Goal: Task Accomplishment & Management: Use online tool/utility

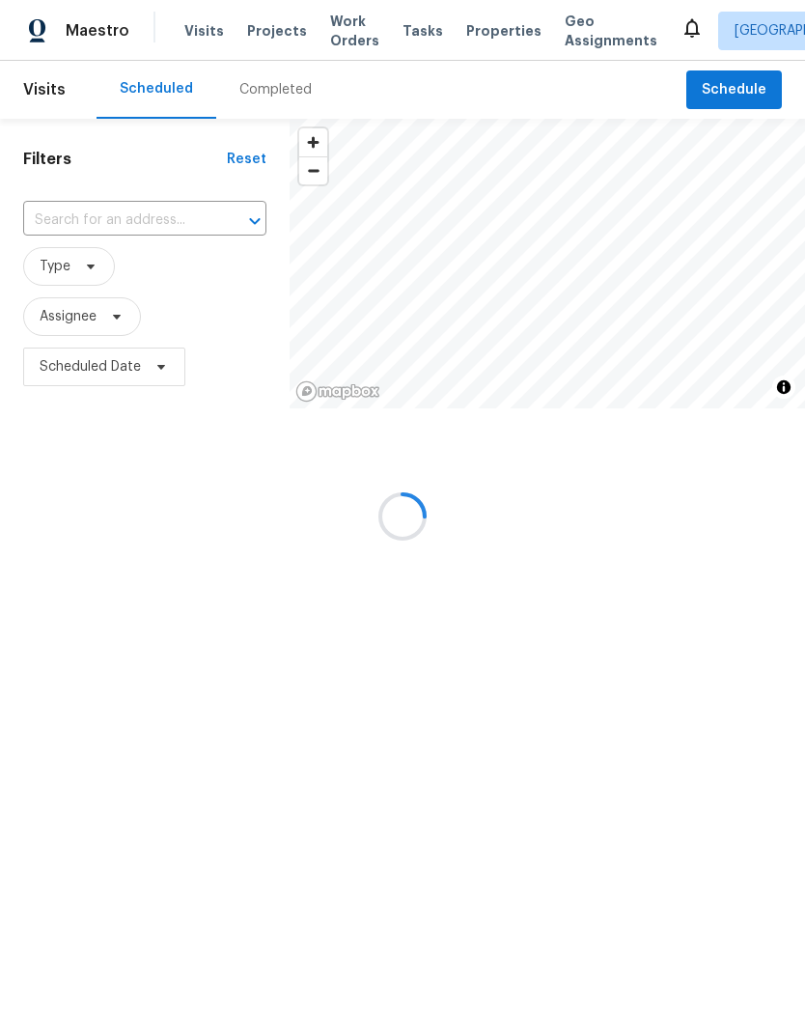
click at [728, 88] on div at bounding box center [402, 516] width 805 height 1033
click at [742, 86] on div at bounding box center [402, 516] width 805 height 1033
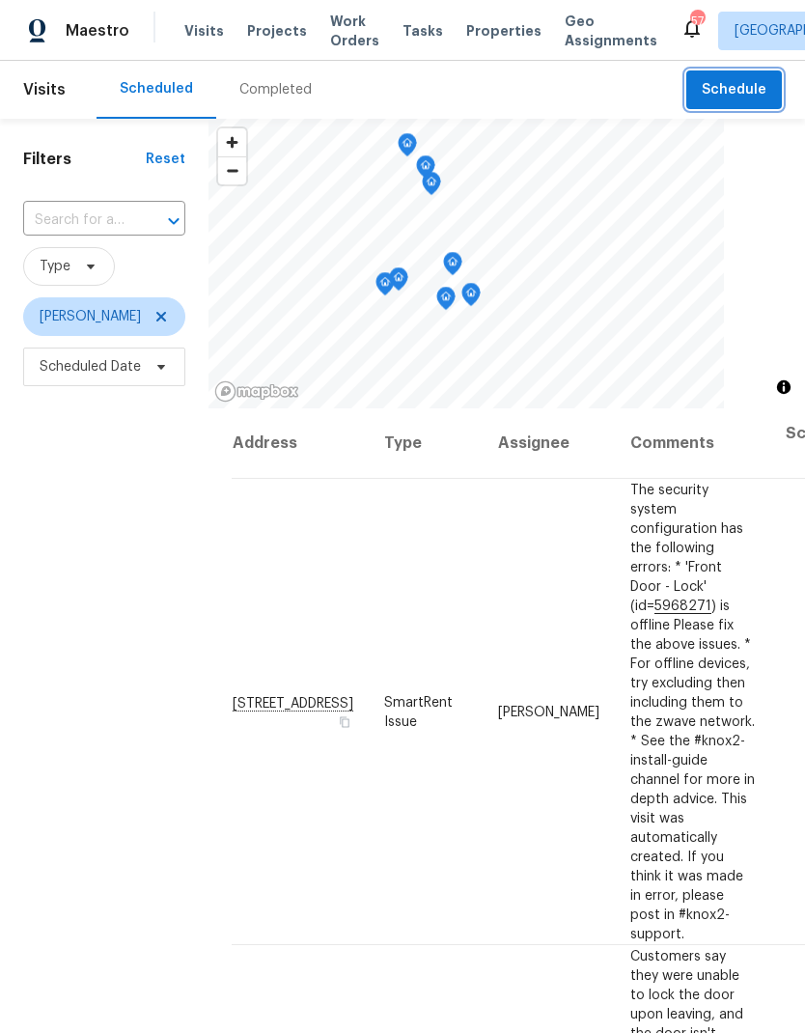
click at [728, 96] on span "Schedule" at bounding box center [734, 90] width 65 height 24
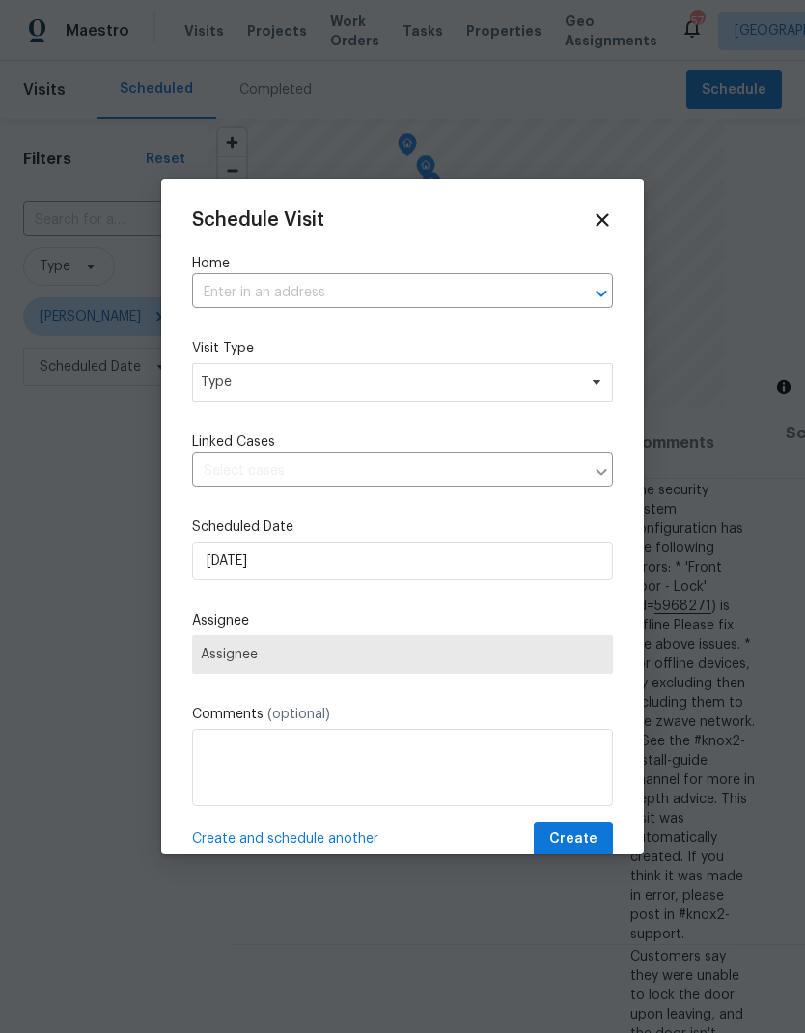
click at [218, 305] on input "text" at bounding box center [375, 293] width 367 height 30
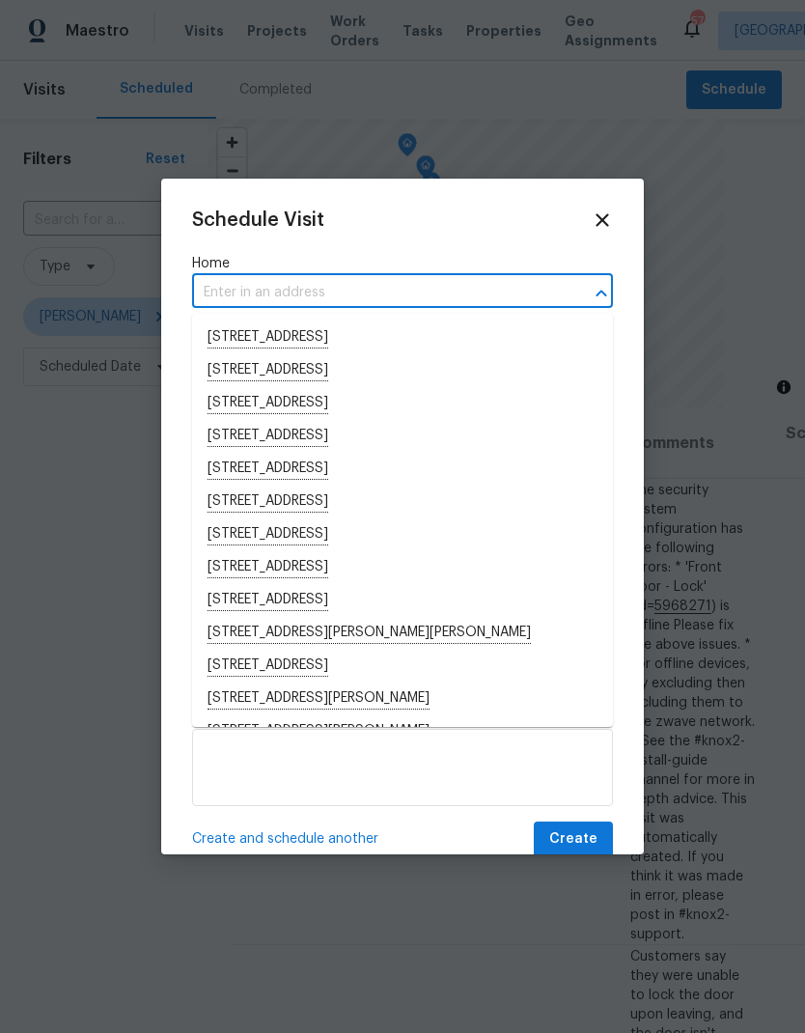
click at [219, 293] on input "text" at bounding box center [375, 293] width 367 height 30
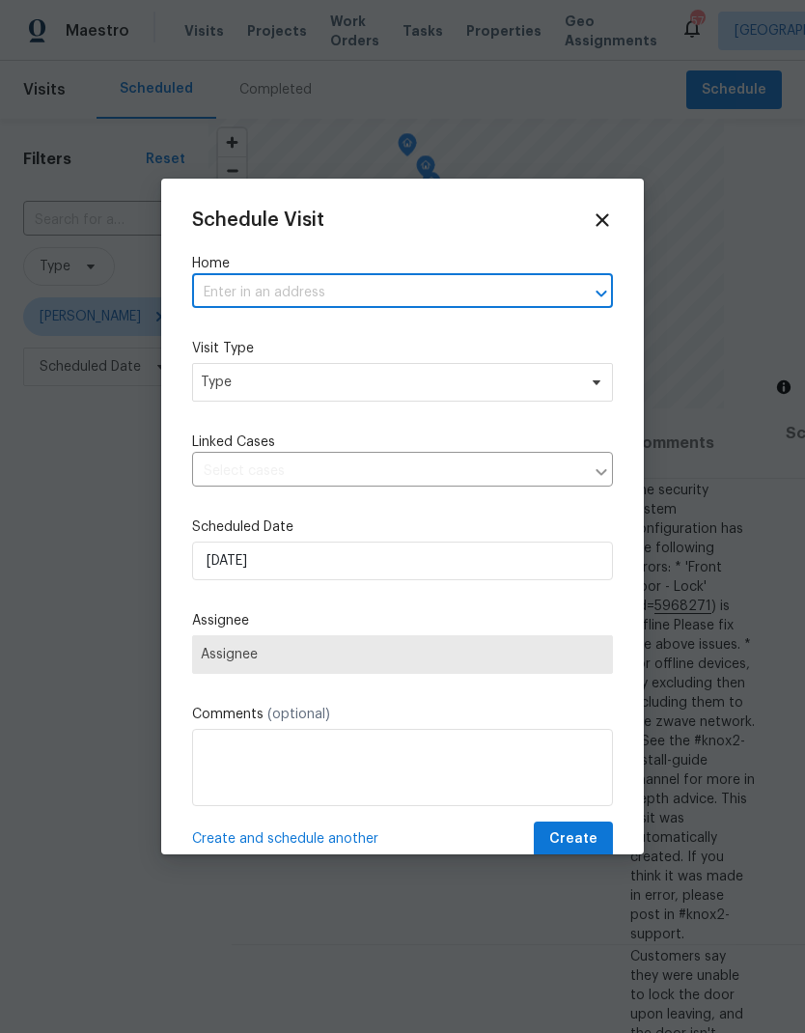
paste input "9348 Santa Monica Way, New Port Richey, FL 34655"
type input "9348 Santa Monica Way, New Port Richey, FL 34655"
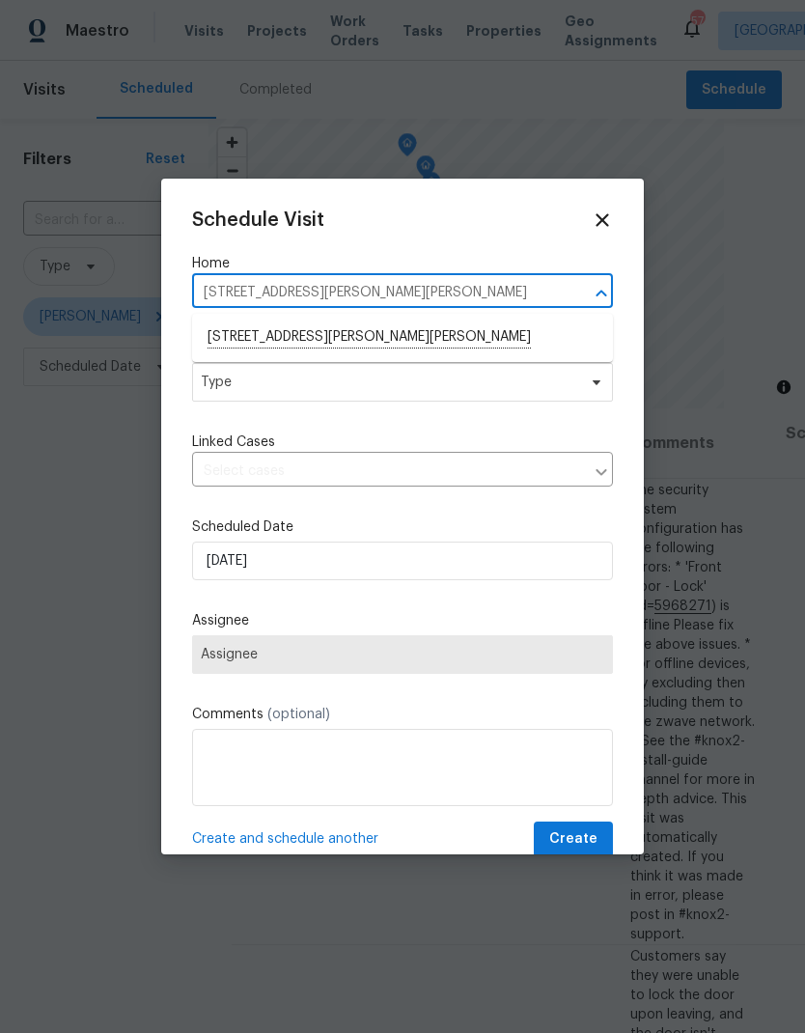
click at [224, 340] on li "9348 Santa Monica Way, New Port Richey, FL 34655" at bounding box center [402, 337] width 421 height 33
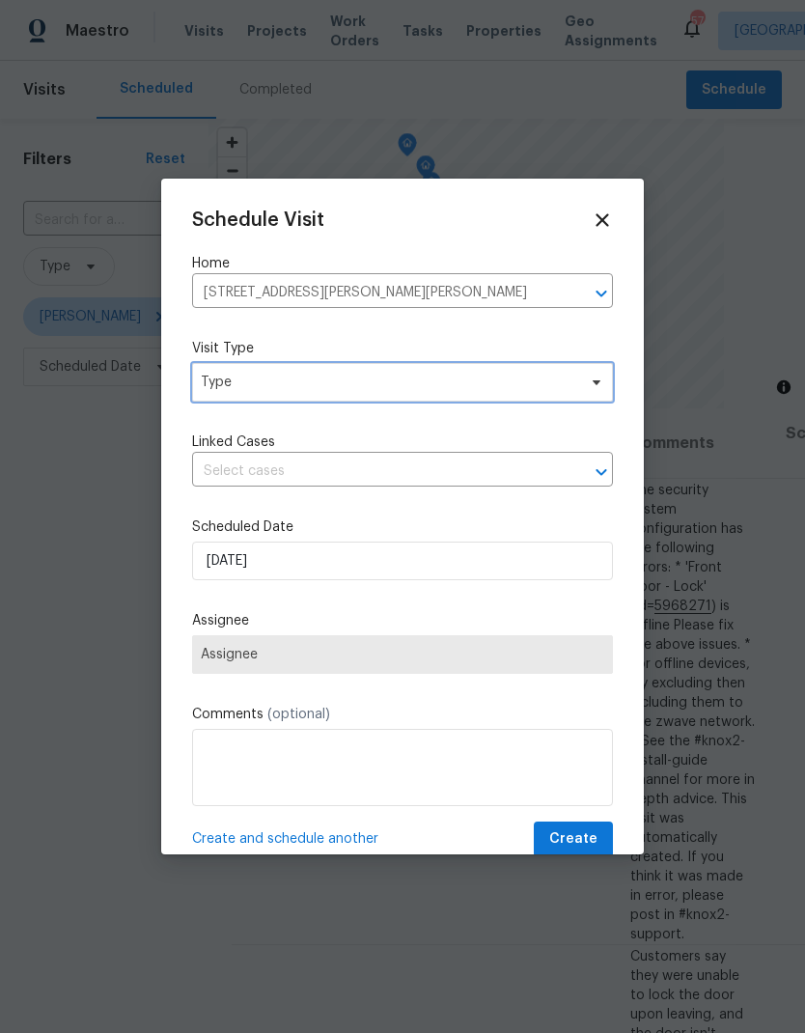
click at [225, 386] on span "Type" at bounding box center [389, 382] width 376 height 19
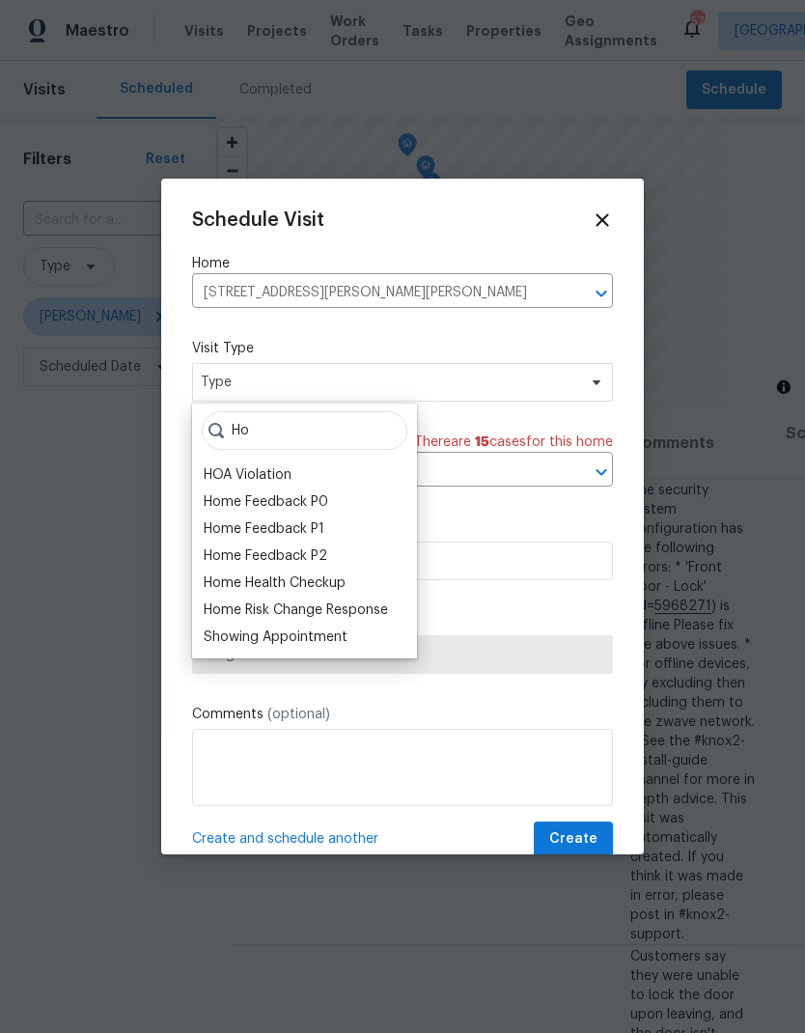
type input "Ho"
click at [221, 588] on div "Home Health Checkup" at bounding box center [275, 582] width 142 height 19
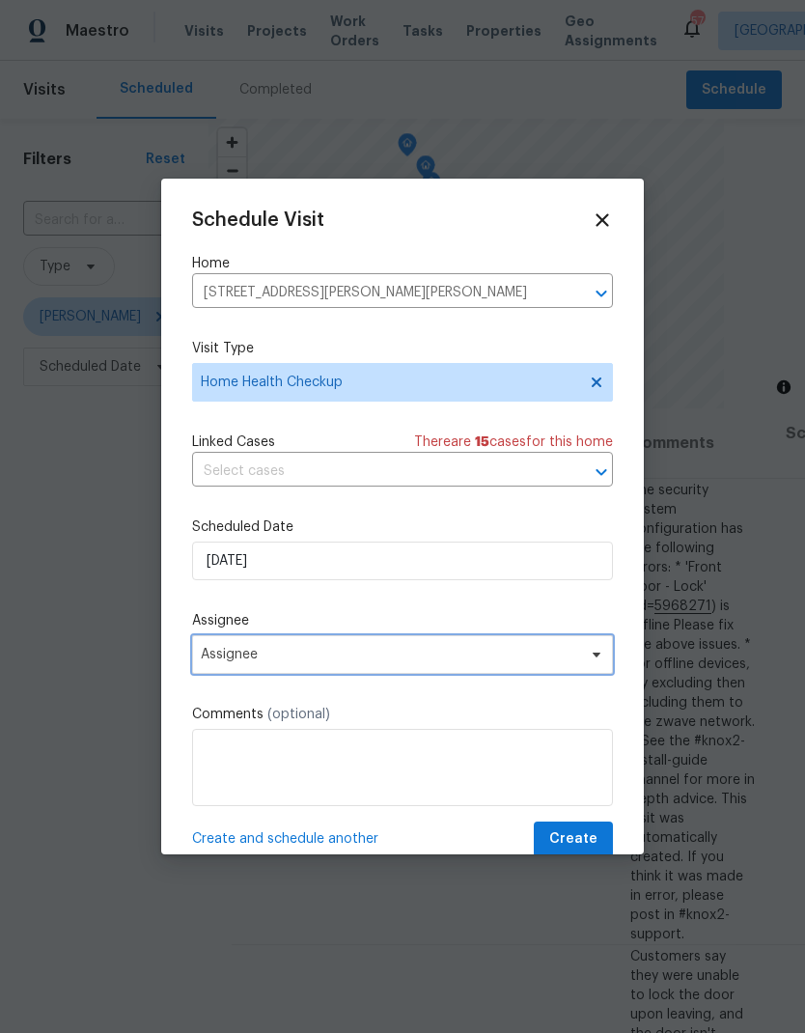
click at [210, 659] on span "Assignee" at bounding box center [390, 654] width 378 height 15
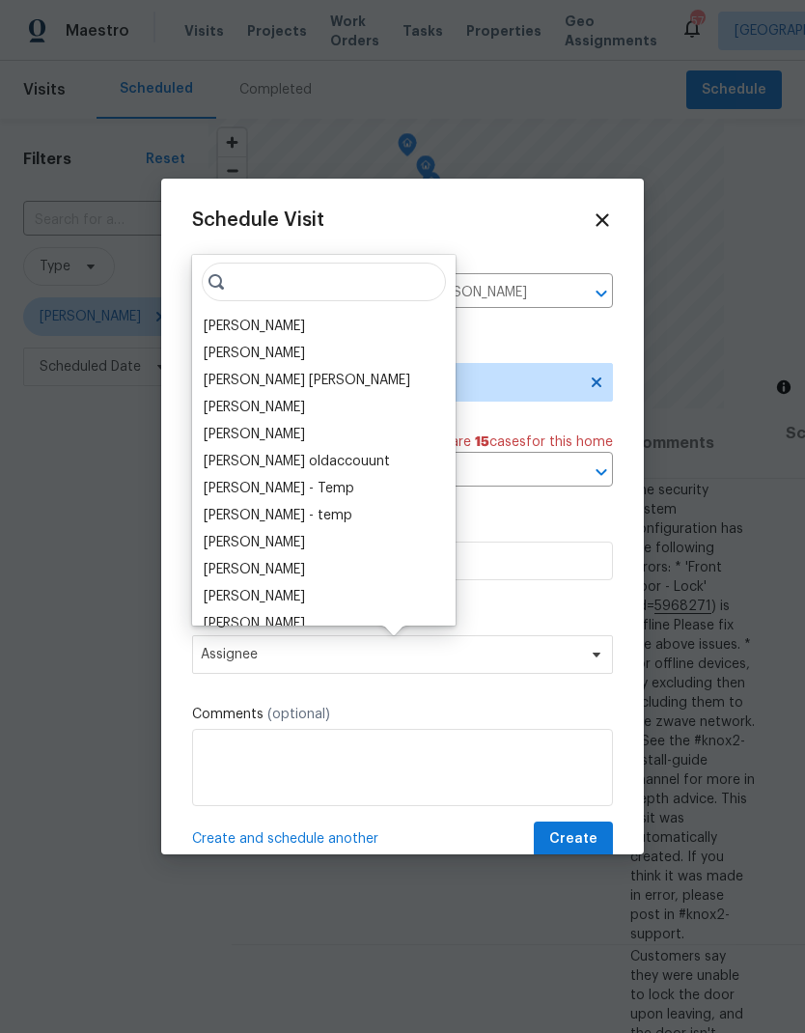
click at [219, 320] on div "[PERSON_NAME]" at bounding box center [254, 326] width 101 height 19
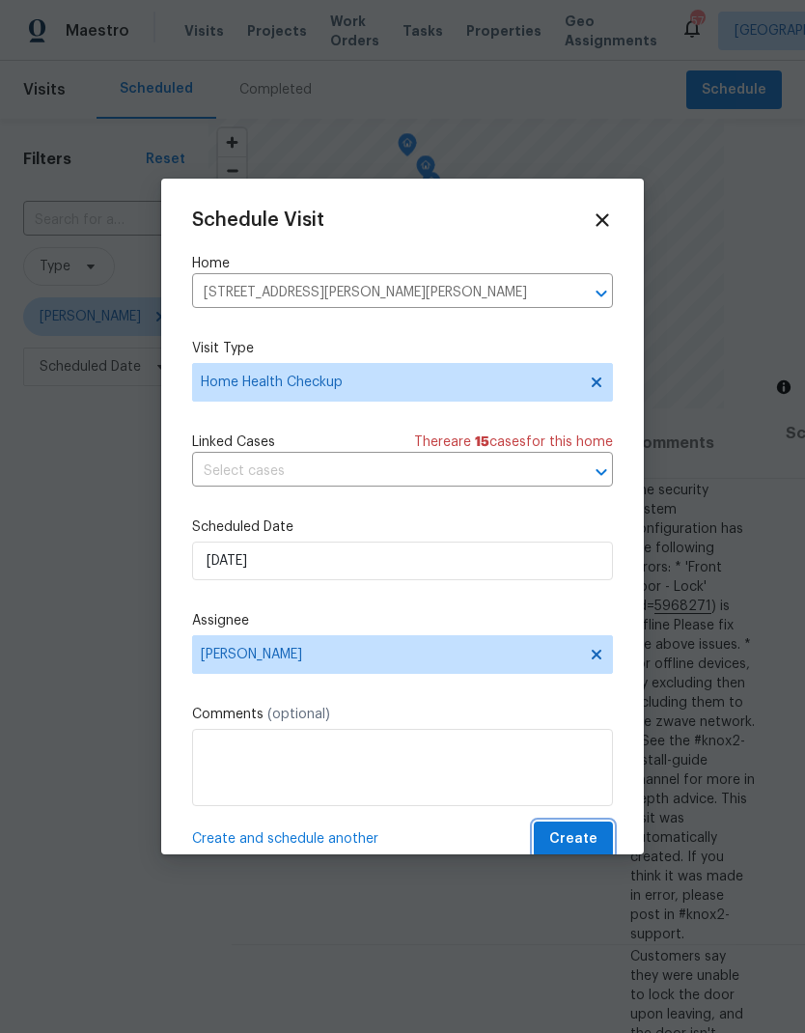
click at [597, 843] on span "Create" at bounding box center [573, 839] width 48 height 24
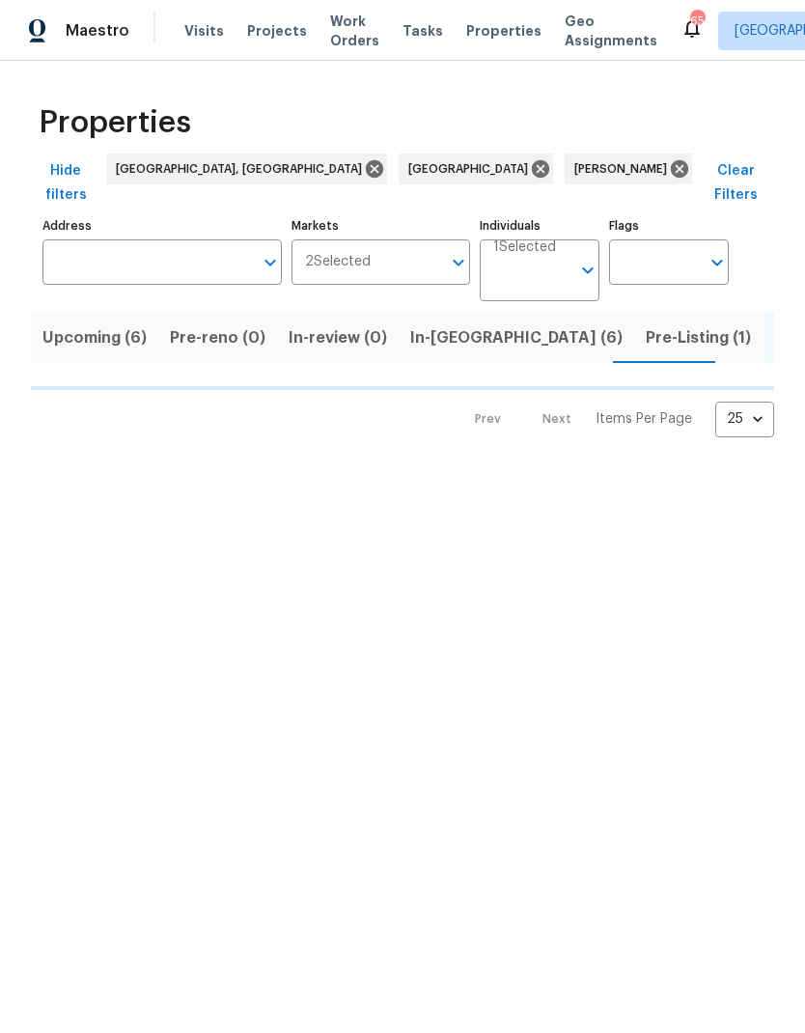
click at [457, 324] on span "In-reno (6)" at bounding box center [516, 337] width 212 height 27
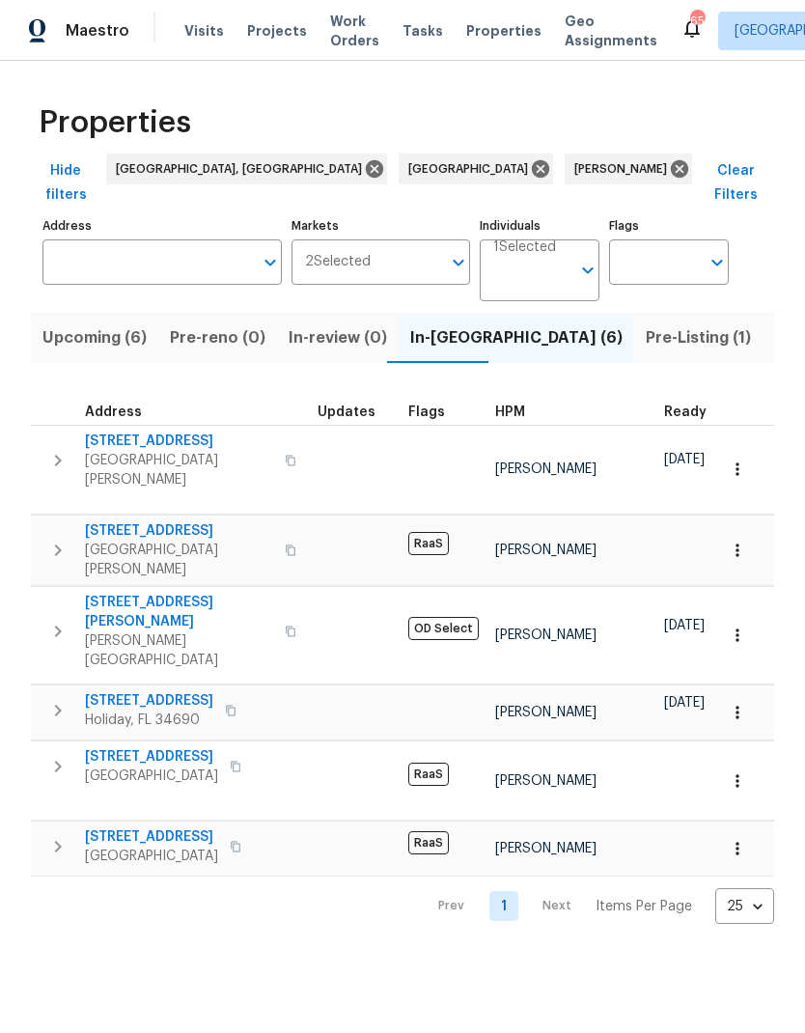
click at [774, 325] on span "Listed (43)" at bounding box center [816, 337] width 84 height 27
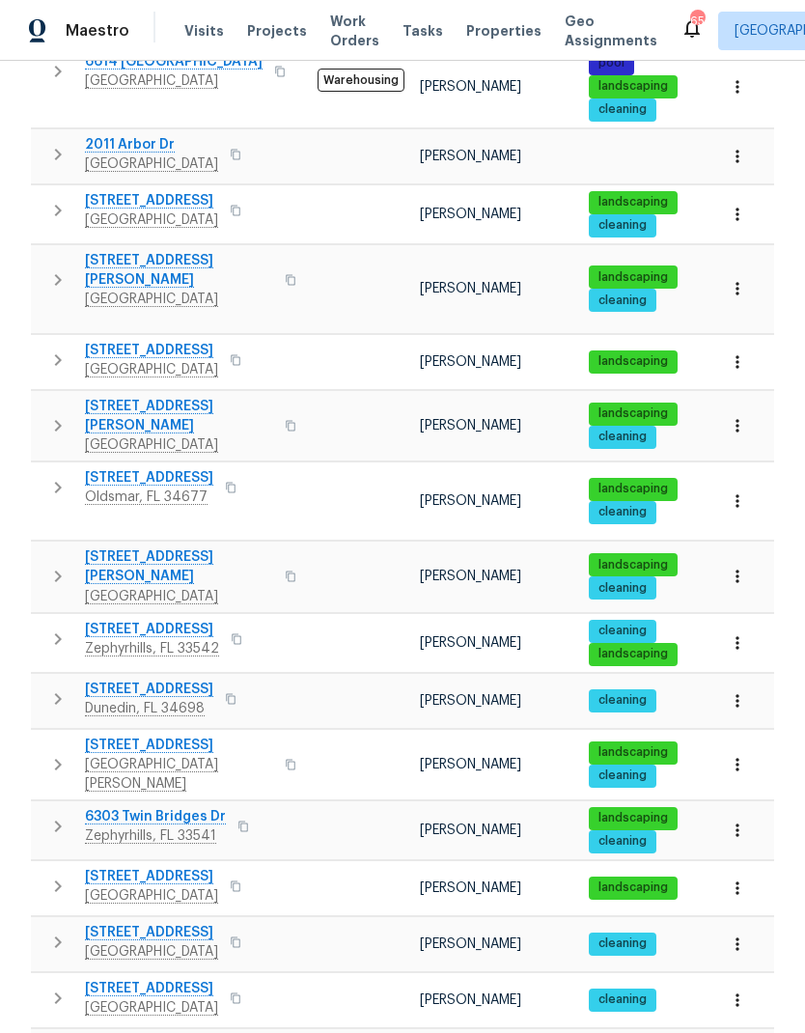
scroll to position [77, 0]
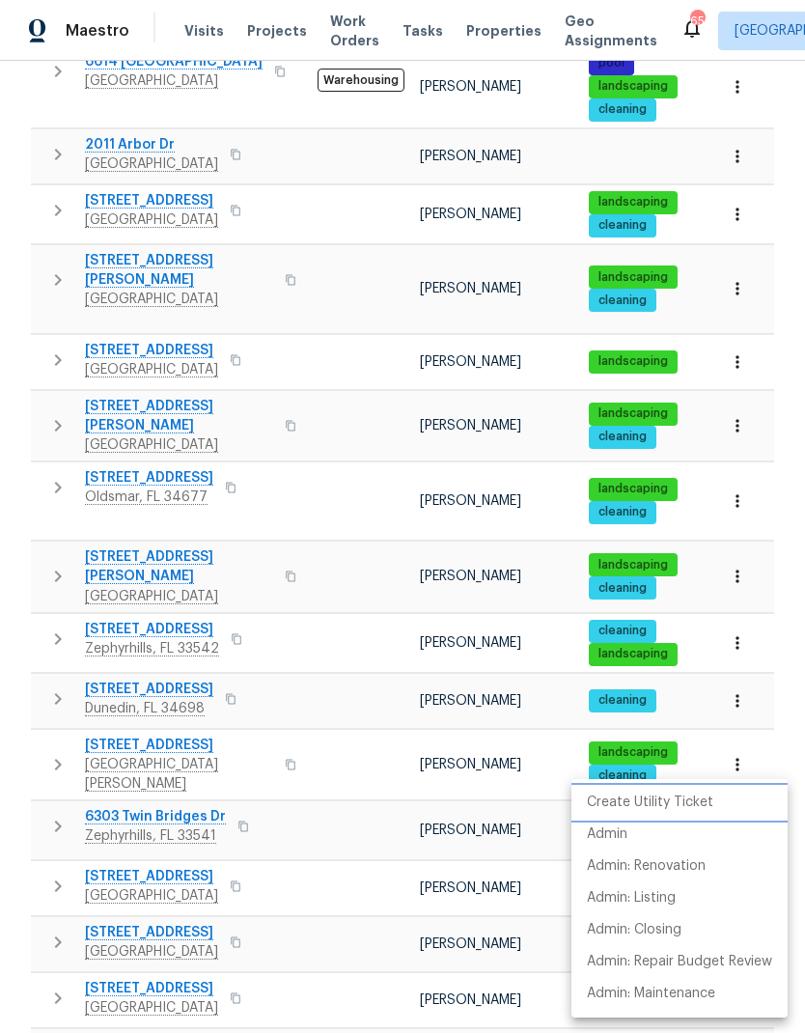
click at [700, 796] on p "Create Utility Ticket" at bounding box center [650, 803] width 126 height 20
click at [267, 855] on div at bounding box center [402, 516] width 805 height 1033
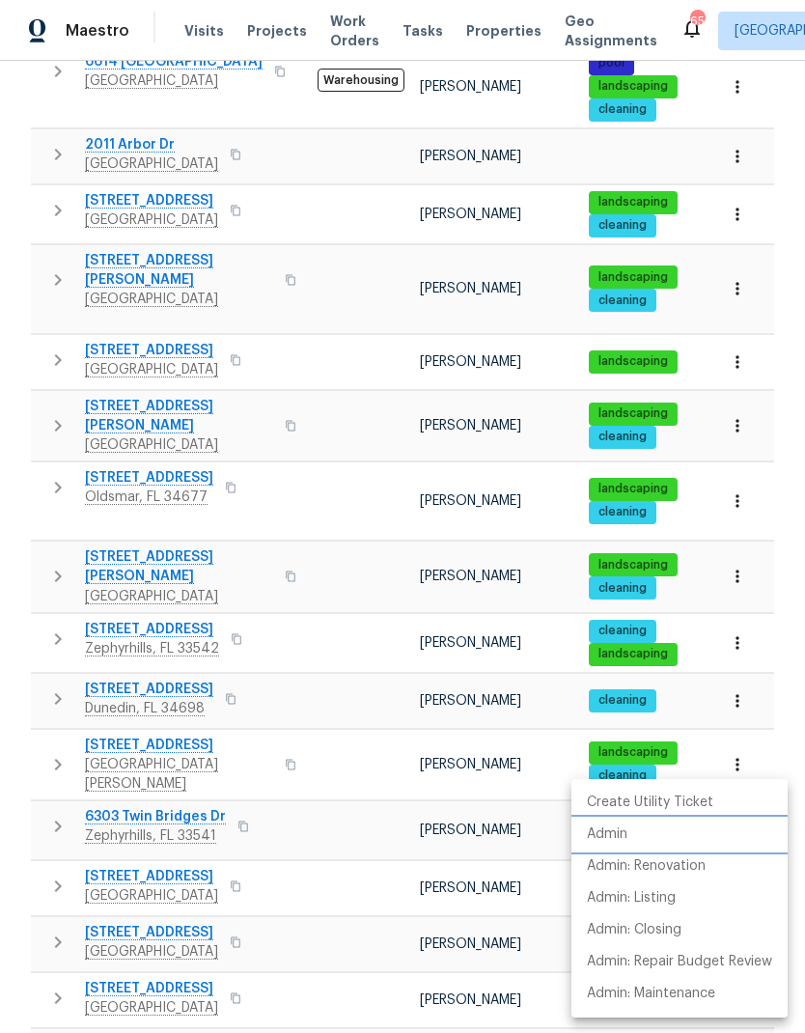
click at [661, 837] on li "Admin" at bounding box center [680, 835] width 216 height 32
click at [104, 849] on div at bounding box center [402, 516] width 805 height 1033
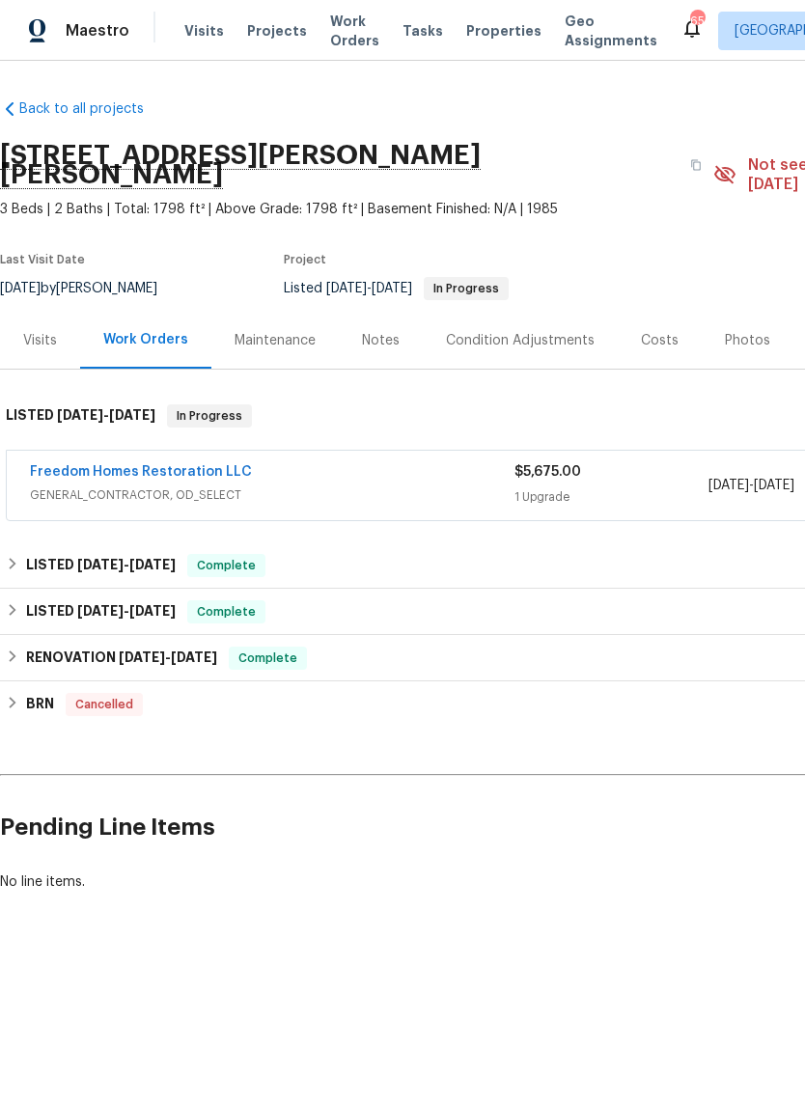
click at [387, 331] on div "Notes" at bounding box center [381, 340] width 38 height 19
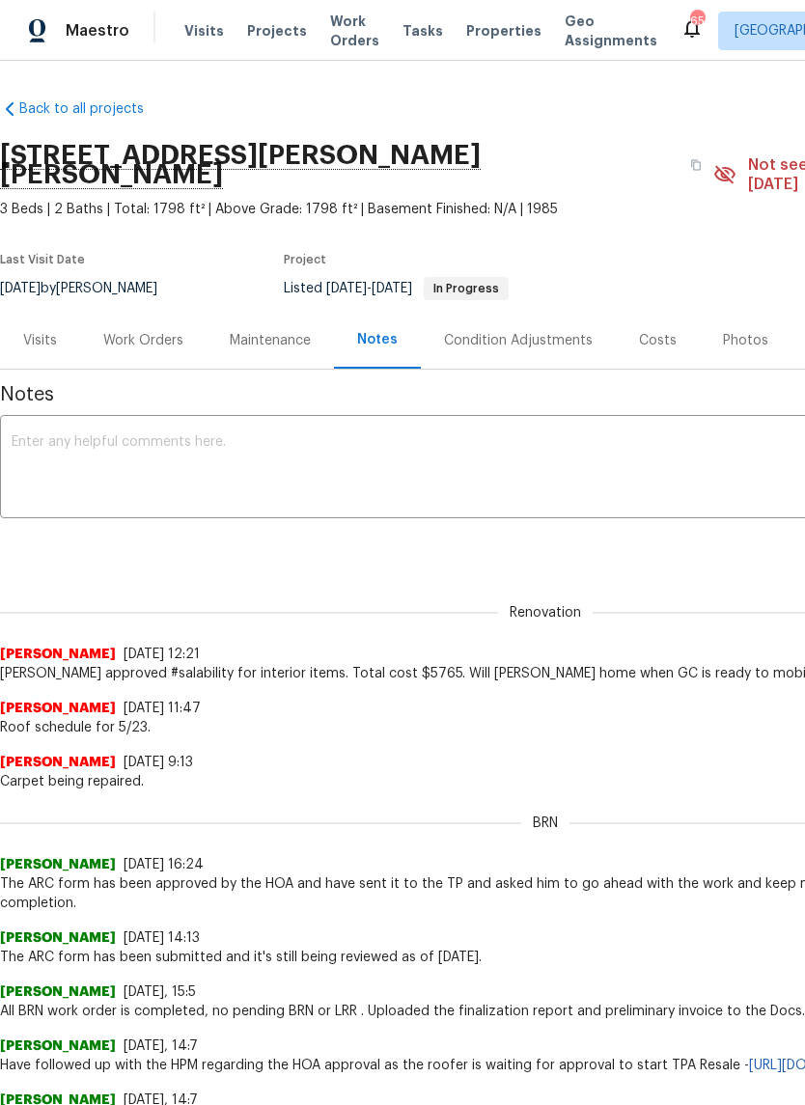
click at [377, 435] on textarea at bounding box center [546, 469] width 1068 height 68
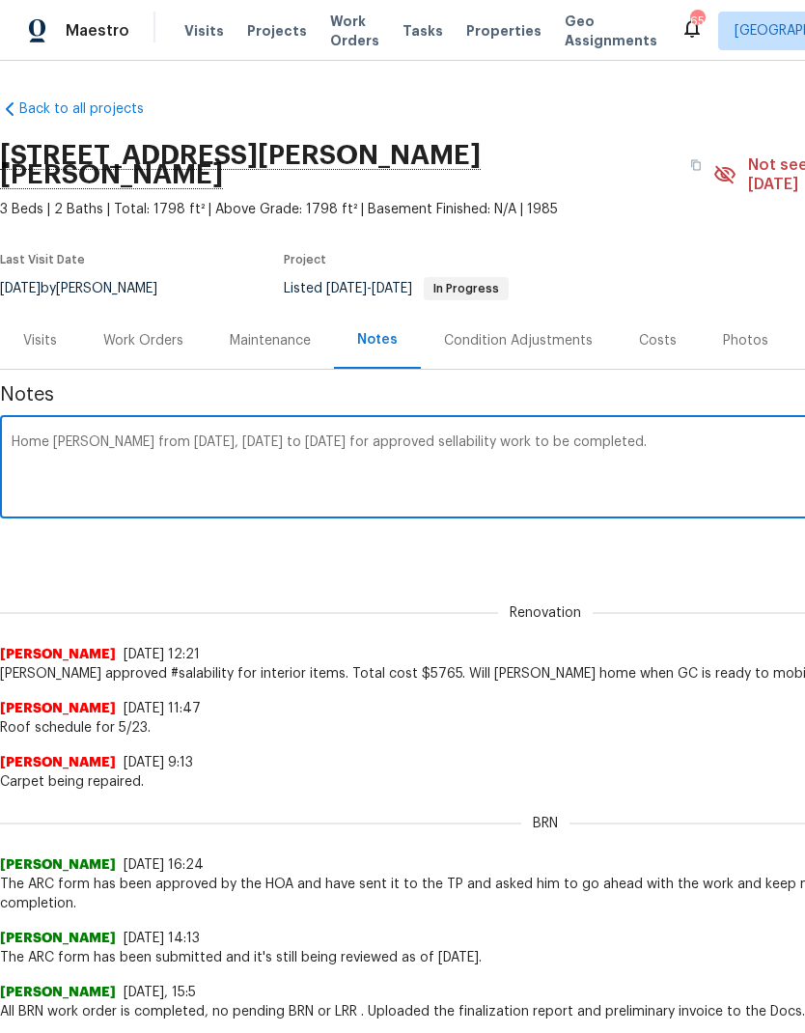
click at [755, 435] on textarea "Home [PERSON_NAME] from [DATE], [DATE] to [DATE] for approved sellability work …" at bounding box center [546, 469] width 1068 height 68
paste textarea "[URL][DOMAIN_NAME]"
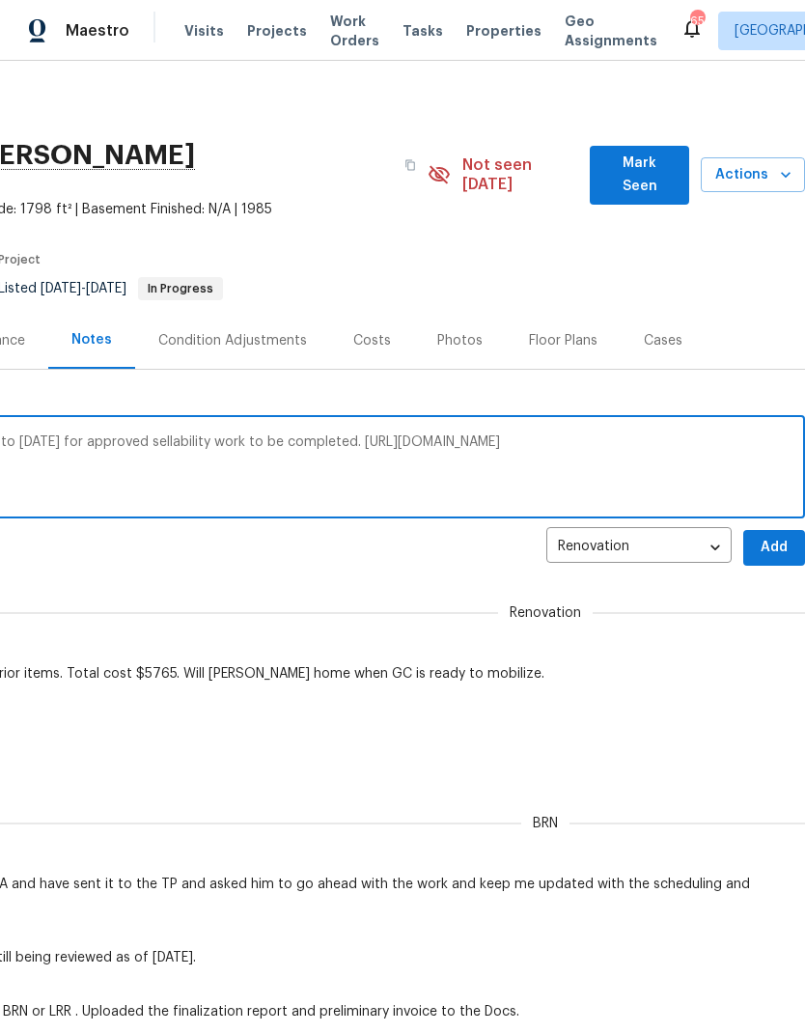
scroll to position [0, 286]
type textarea "Home [PERSON_NAME] from [DATE], [DATE] to [DATE] for approved sellability work …"
click at [779, 536] on span "Add" at bounding box center [774, 548] width 31 height 24
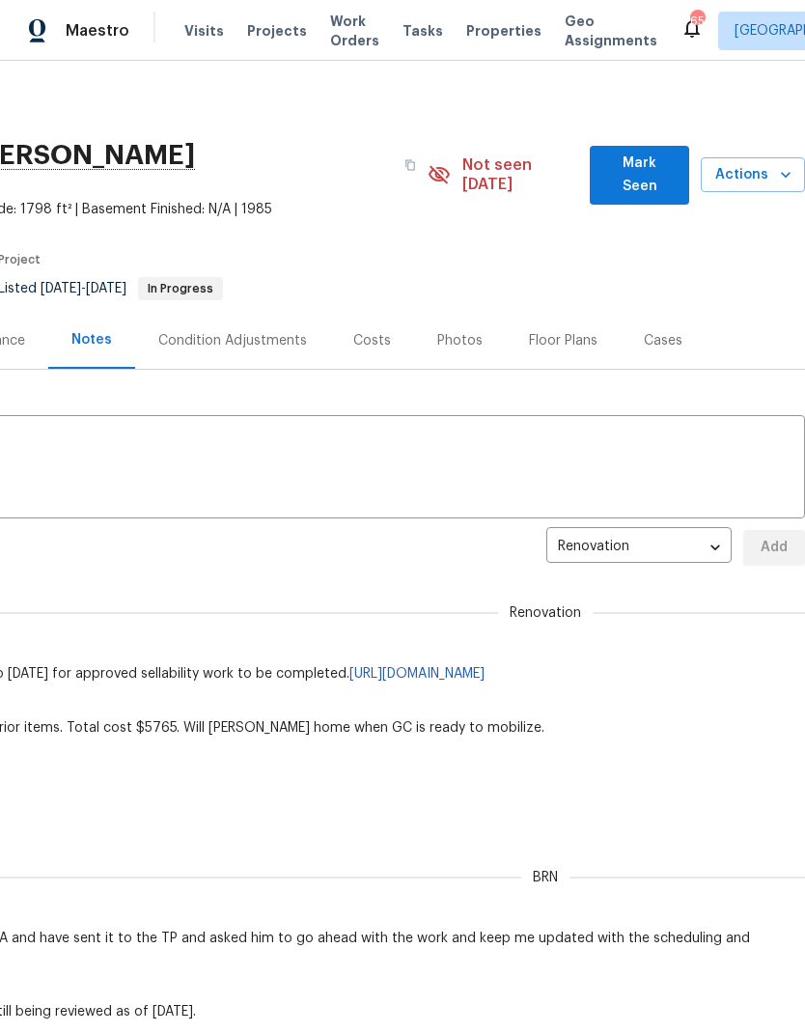
click at [659, 161] on span "Mark Seen" at bounding box center [639, 175] width 69 height 47
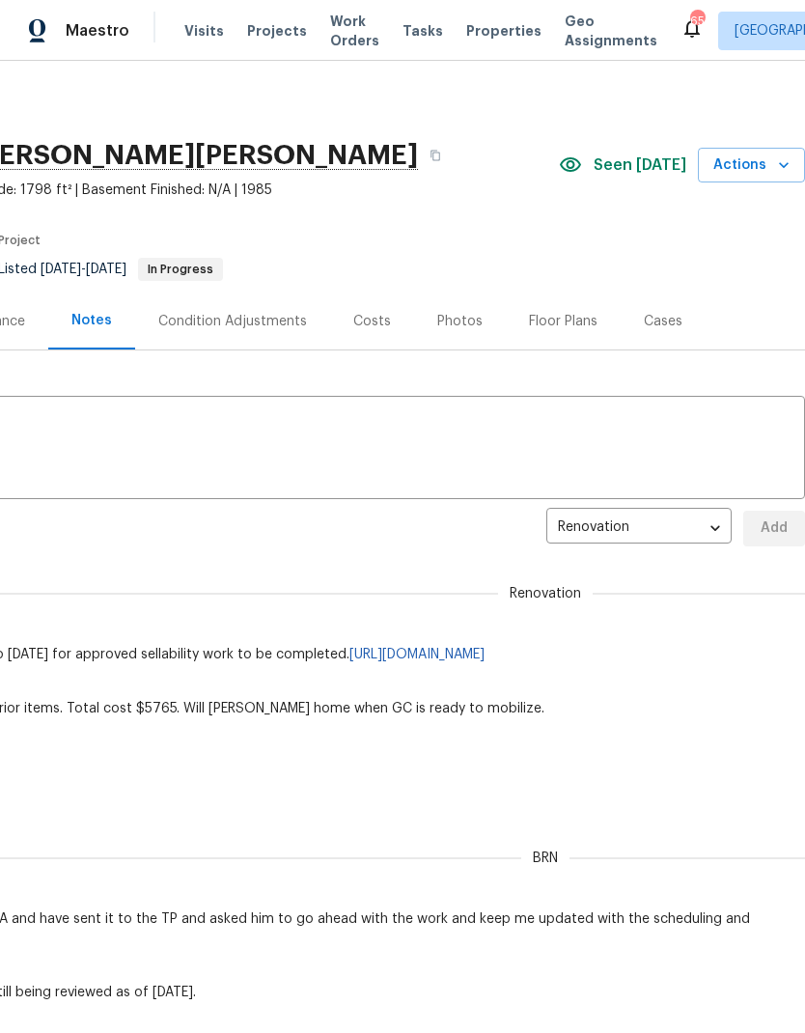
click at [576, 440] on textarea at bounding box center [260, 450] width 1068 height 68
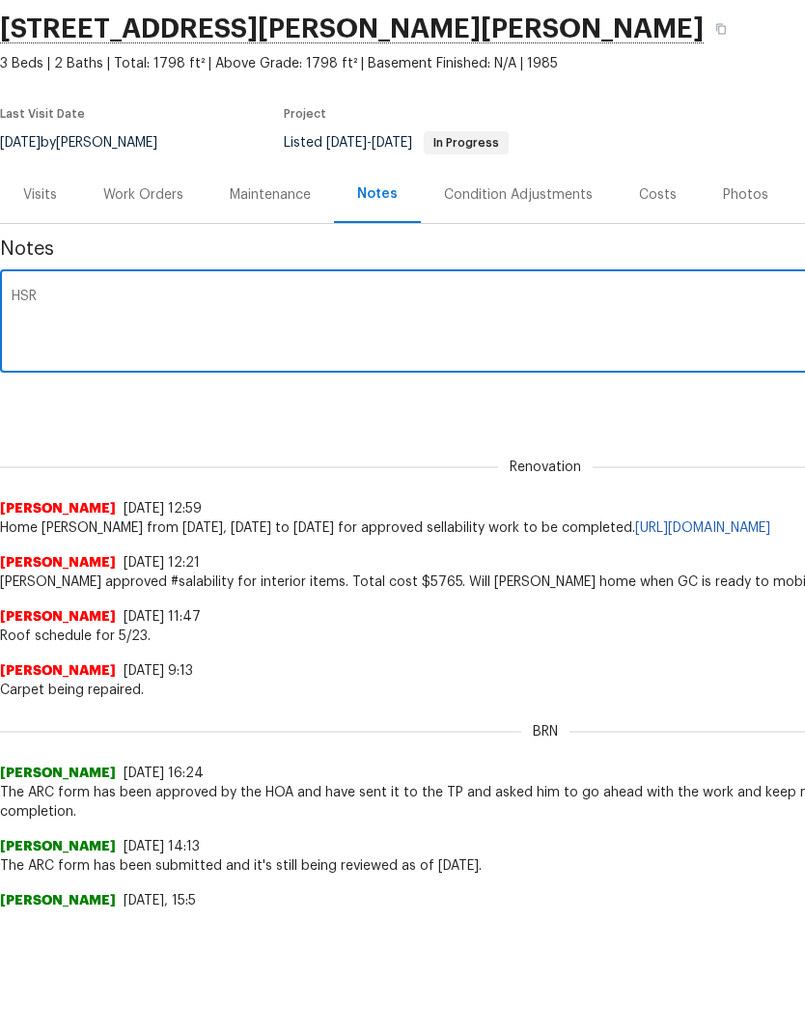
scroll to position [126, 0]
click at [92, 304] on textarea "HSR" at bounding box center [546, 325] width 1068 height 68
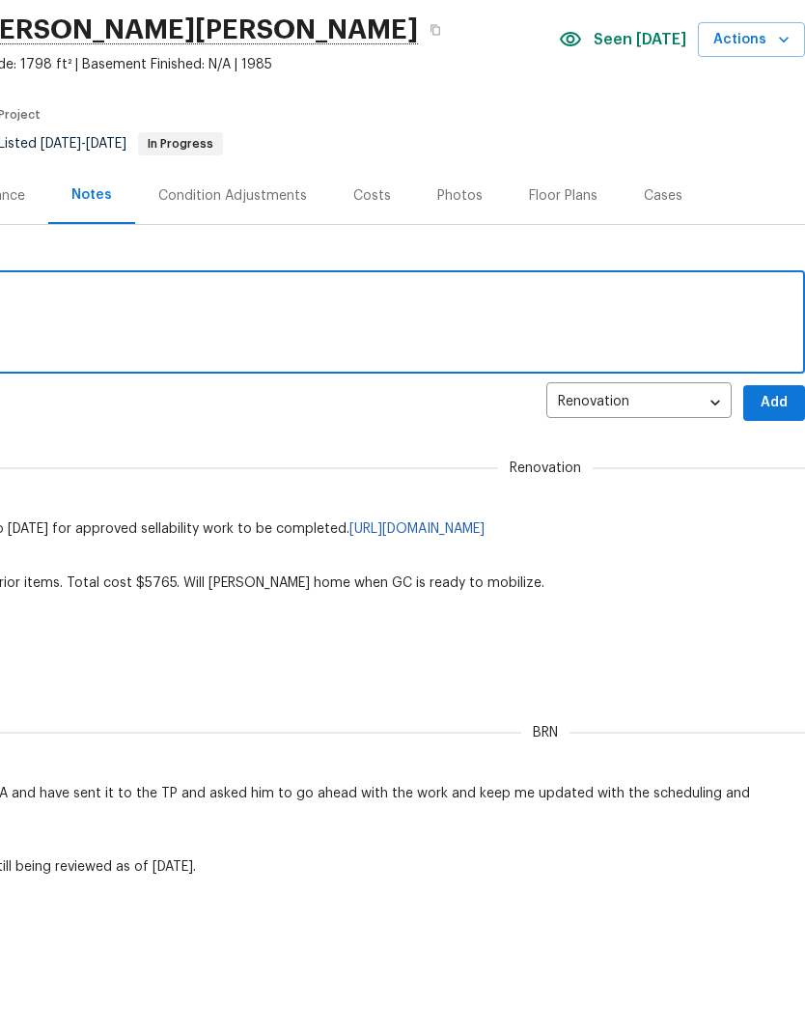
scroll to position [0, 286]
type textarea "HSR 706571"
click at [767, 395] on span "Add" at bounding box center [774, 403] width 31 height 24
